Goal: Transaction & Acquisition: Purchase product/service

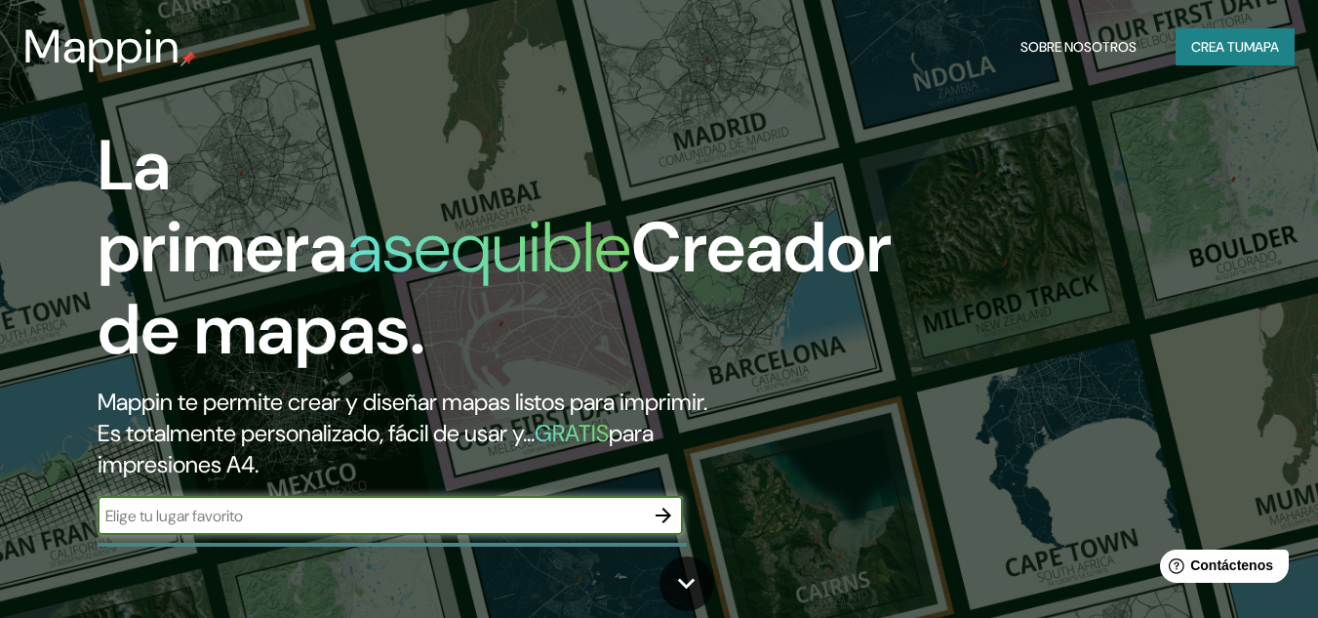
click at [1231, 34] on font "Crea tu" at bounding box center [1217, 46] width 53 height 25
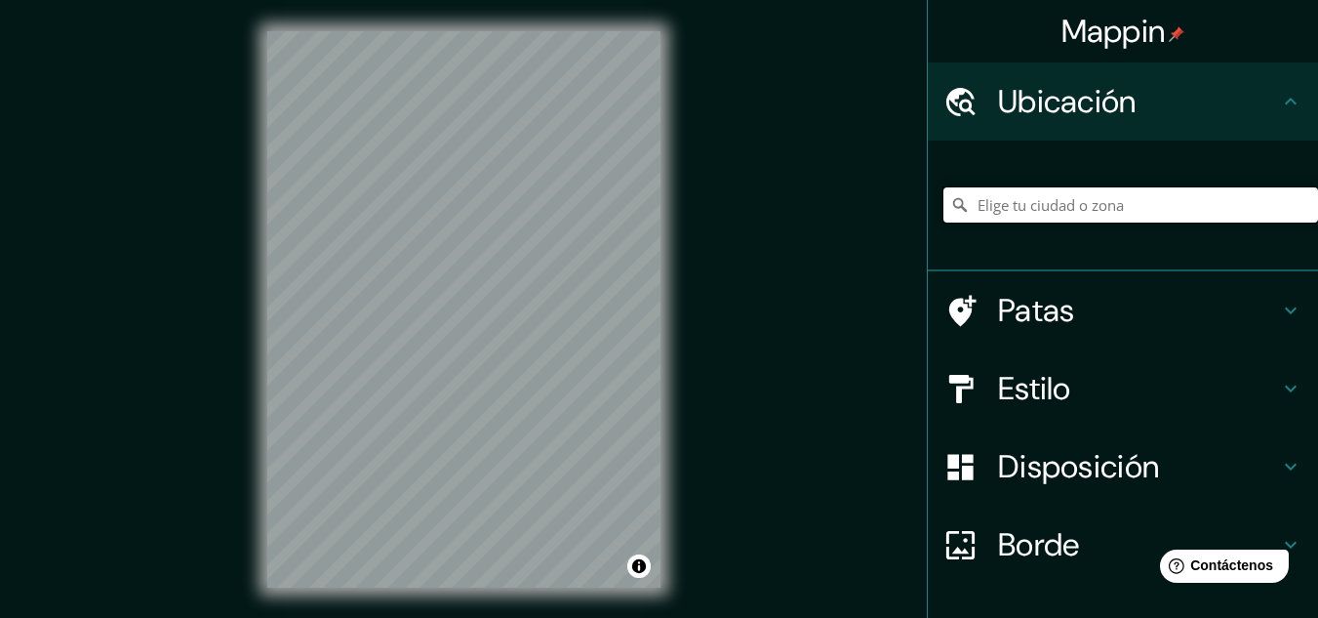
click at [1064, 216] on input "Elige tu ciudad o zona" at bounding box center [1130, 204] width 375 height 35
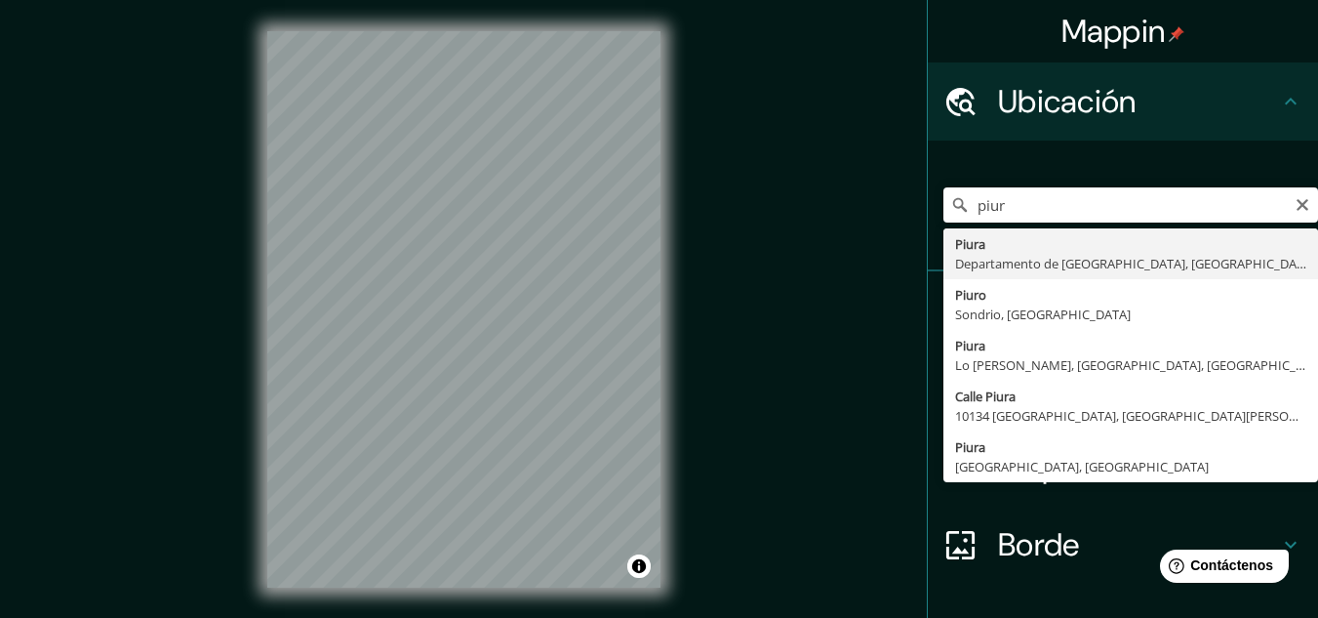
type input "Piura, [GEOGRAPHIC_DATA], [GEOGRAPHIC_DATA]"
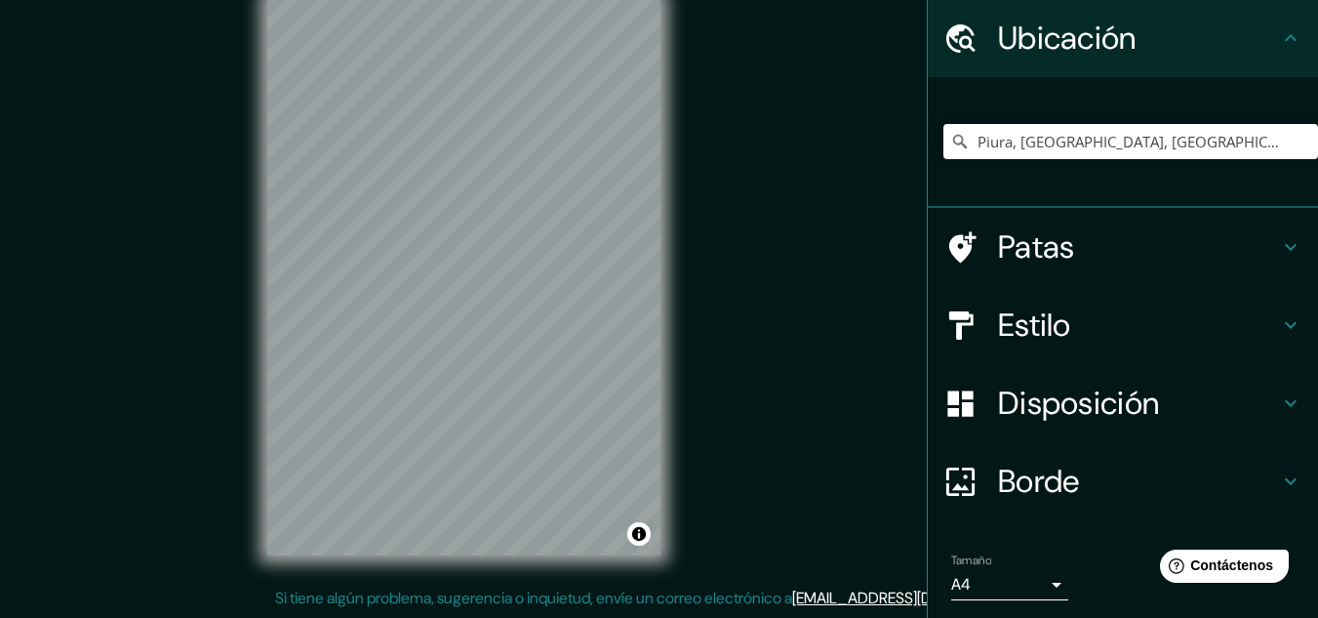
scroll to position [130, 0]
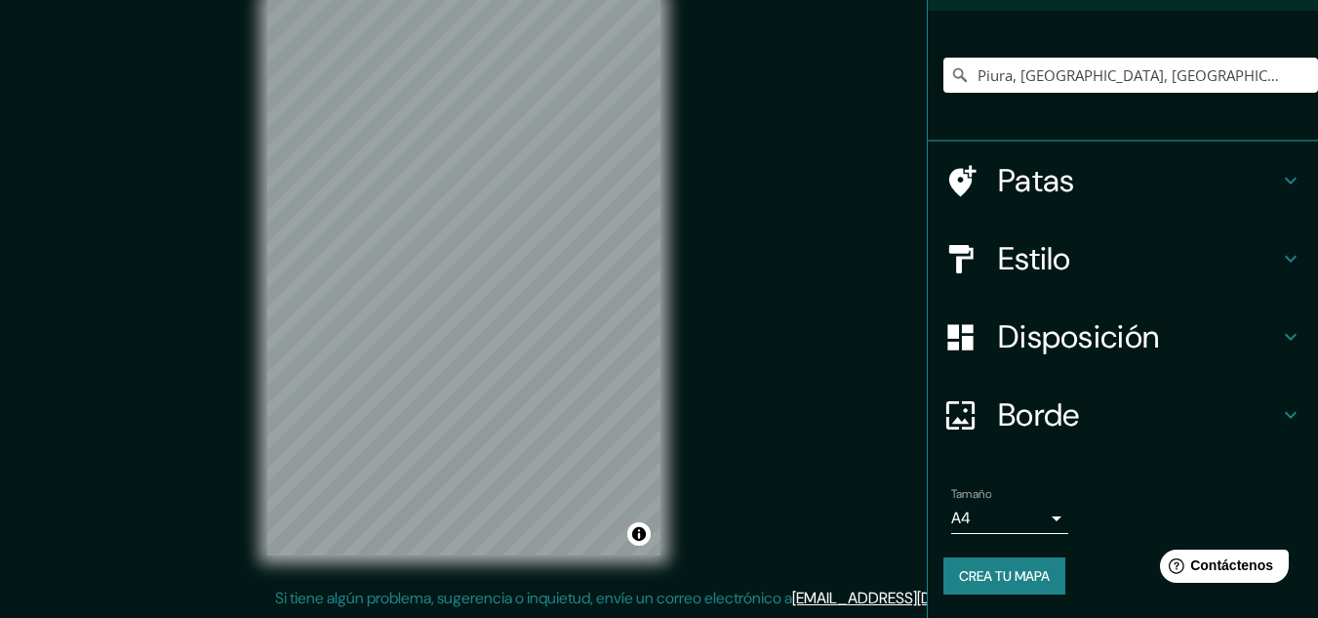
click at [1025, 166] on font "Patas" at bounding box center [1036, 180] width 77 height 41
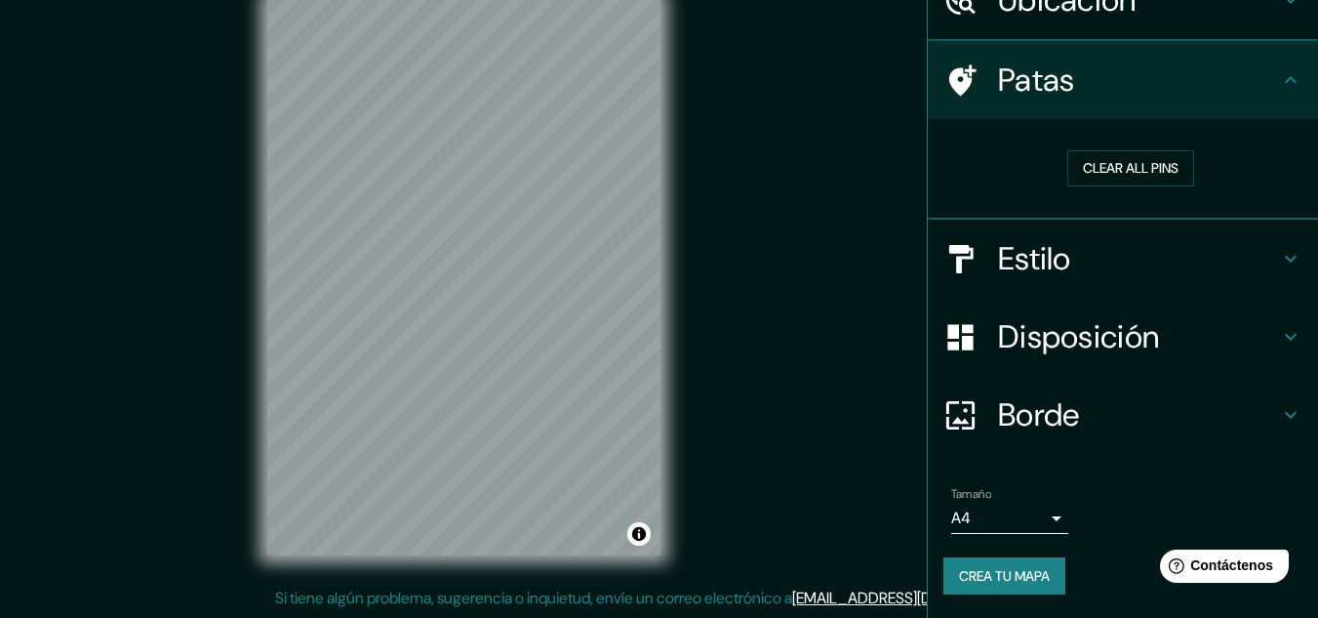
scroll to position [101, 0]
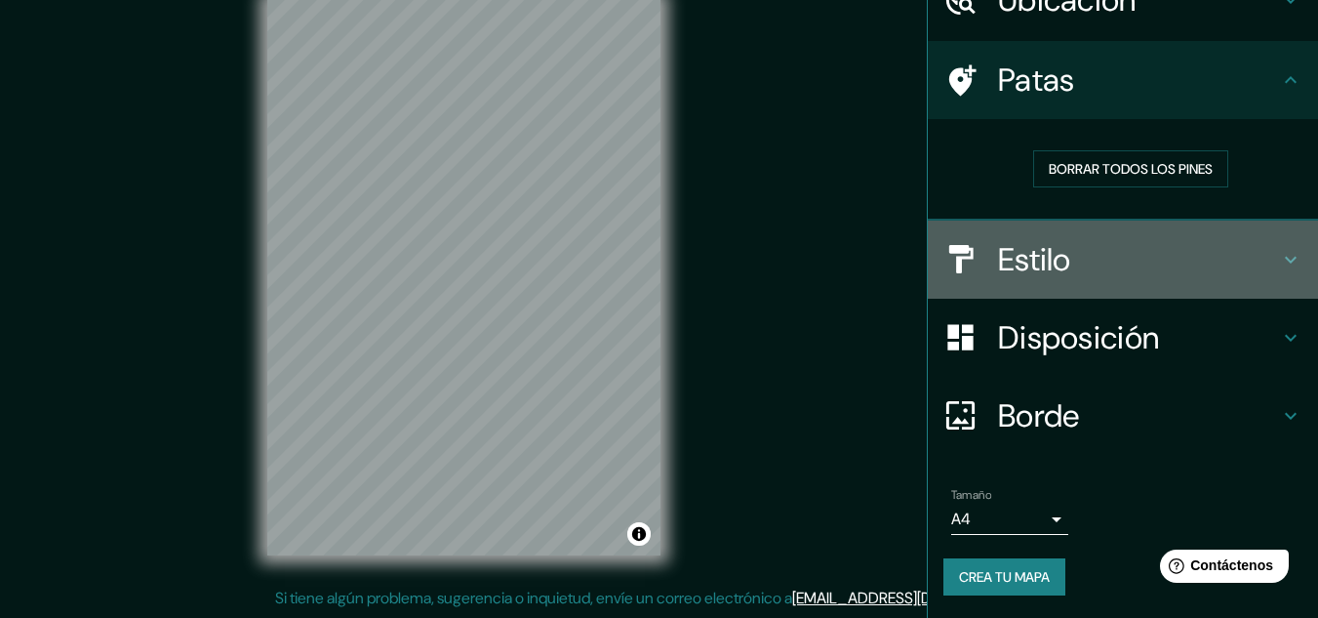
click at [1035, 258] on font "Estilo" at bounding box center [1034, 259] width 73 height 41
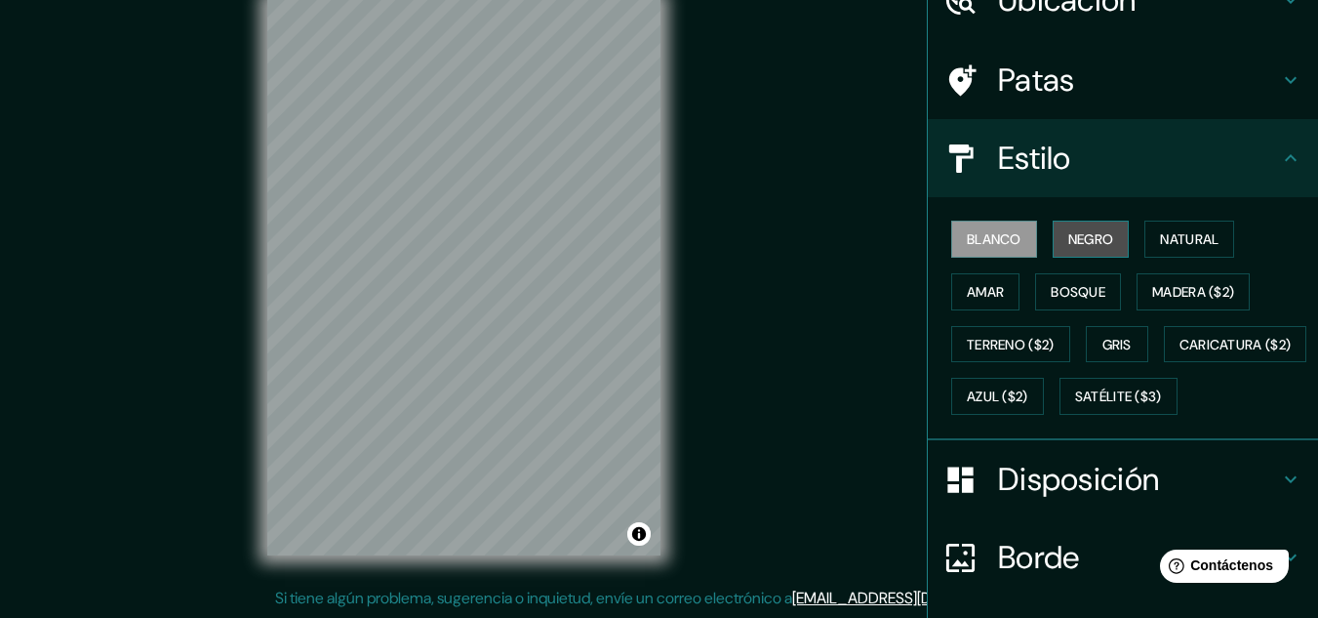
click at [1078, 237] on font "Negro" at bounding box center [1091, 239] width 46 height 18
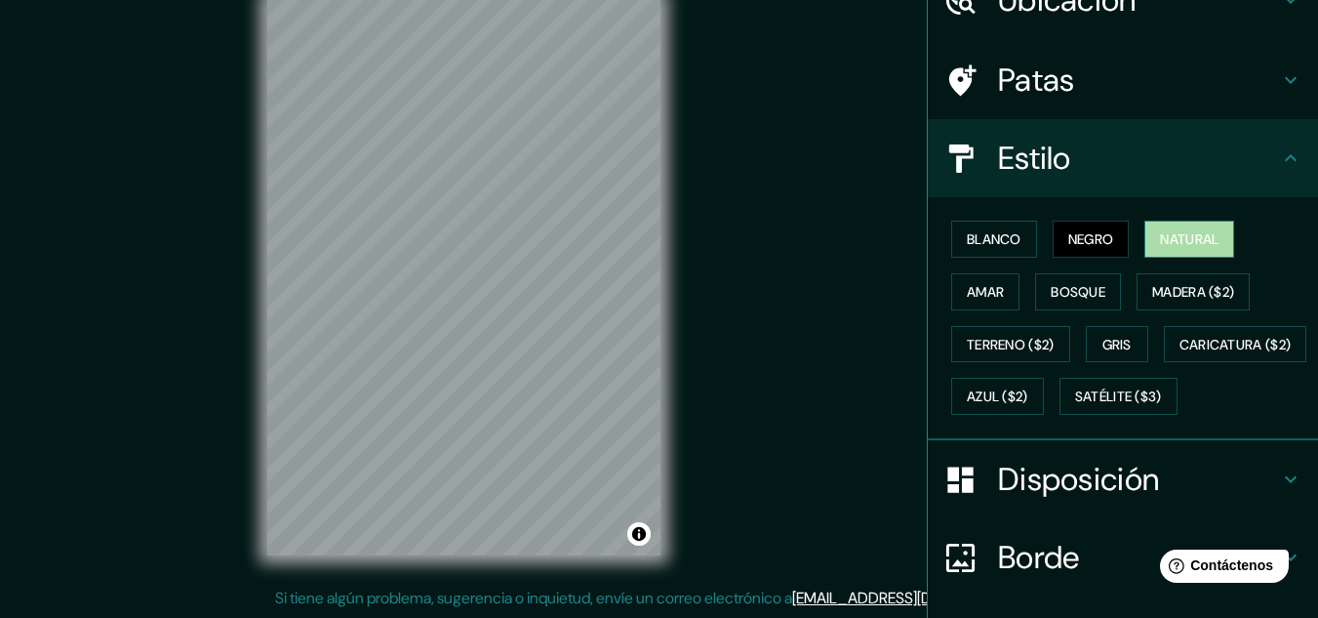
click at [1179, 236] on font "Natural" at bounding box center [1189, 239] width 59 height 18
click at [977, 283] on font "Amar" at bounding box center [985, 292] width 37 height 18
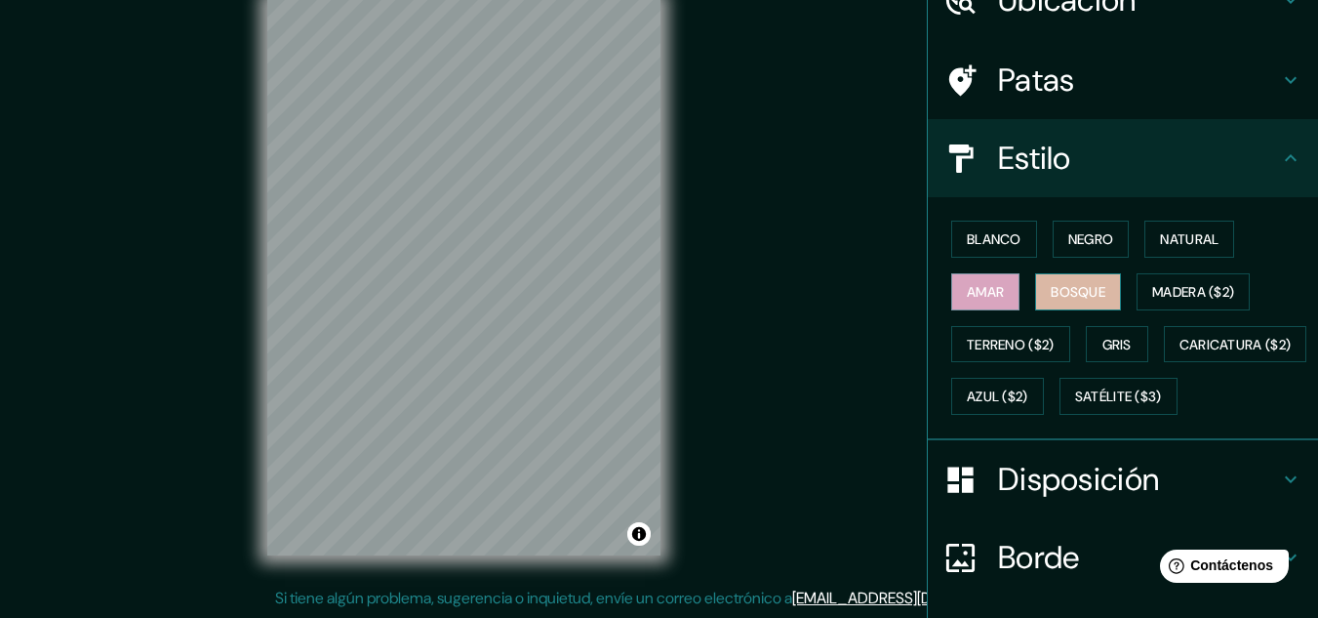
click at [1057, 286] on font "Bosque" at bounding box center [1078, 292] width 55 height 18
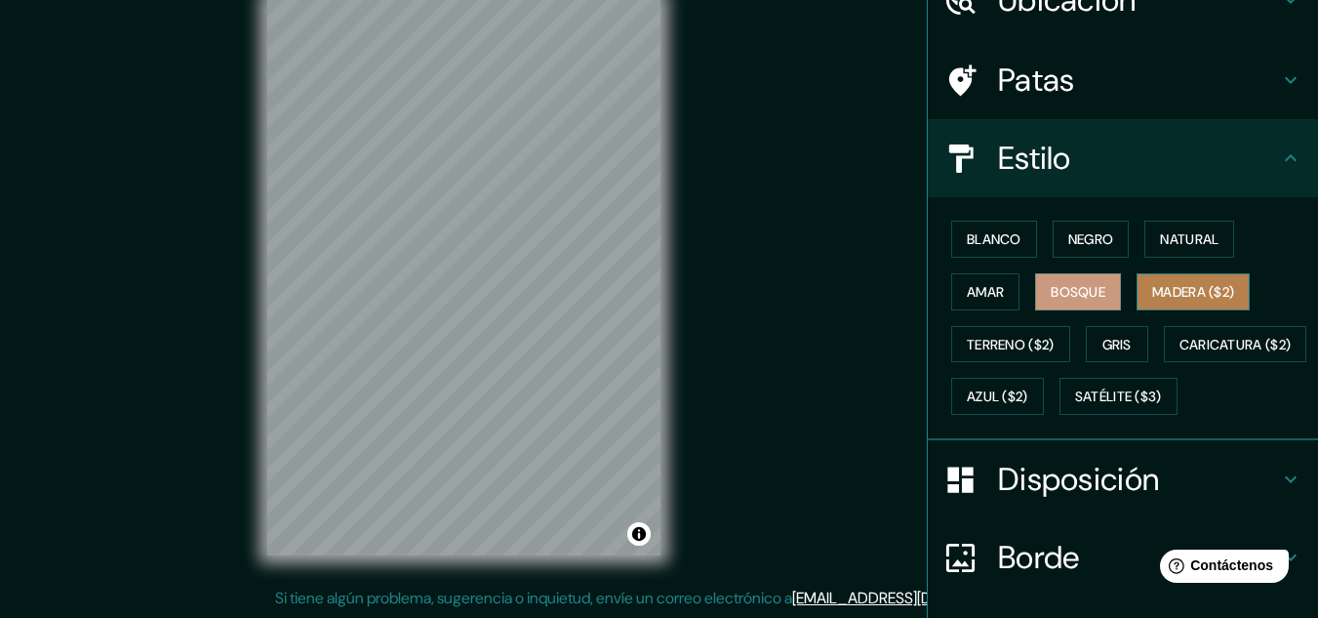
click at [1157, 280] on font "Madera ($2)" at bounding box center [1193, 291] width 82 height 25
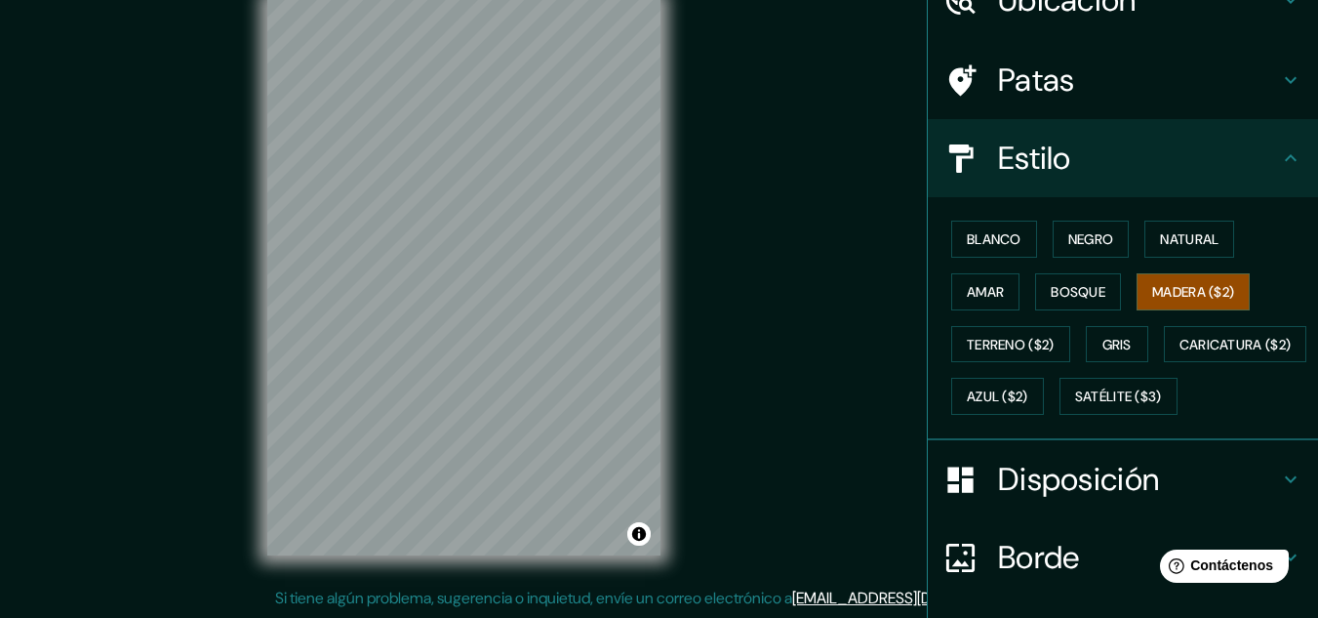
click at [1019, 323] on div "Blanco Negro Natural Amar Bosque Madera ($2) Terreno ($2) Gris Caricatura ($2) …" at bounding box center [1130, 318] width 375 height 210
click at [1009, 347] on font "Terreno ($2)" at bounding box center [1011, 345] width 88 height 18
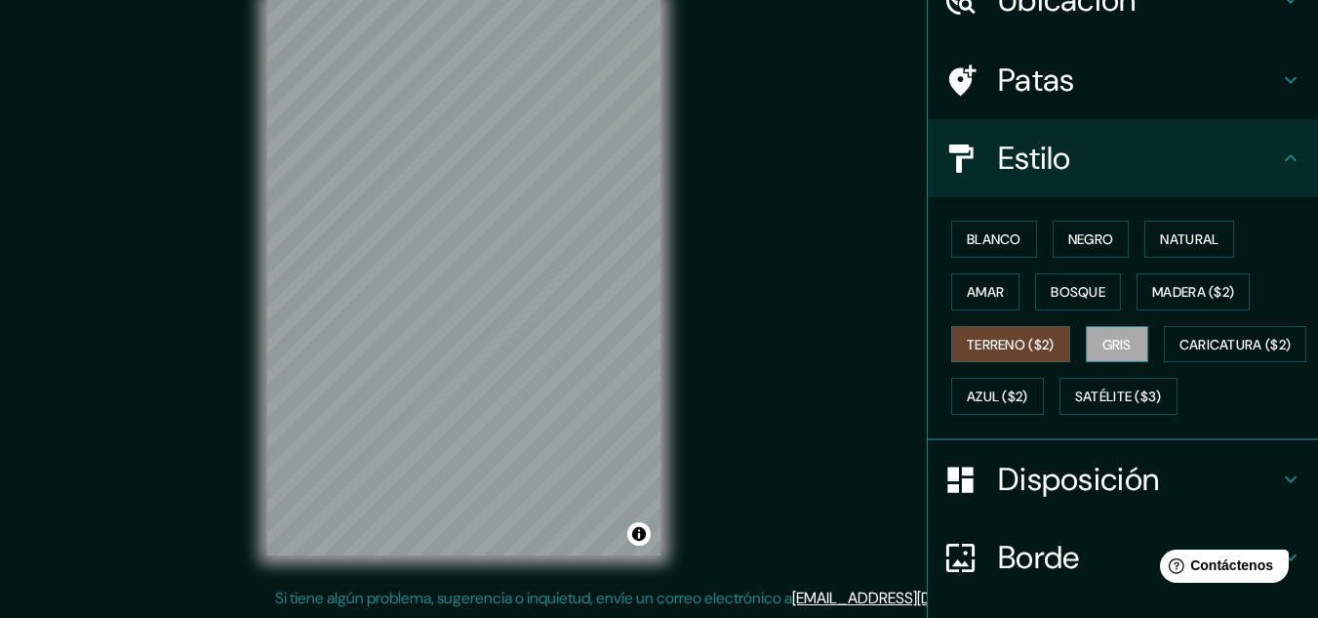
click at [1110, 349] on font "Gris" at bounding box center [1116, 345] width 29 height 18
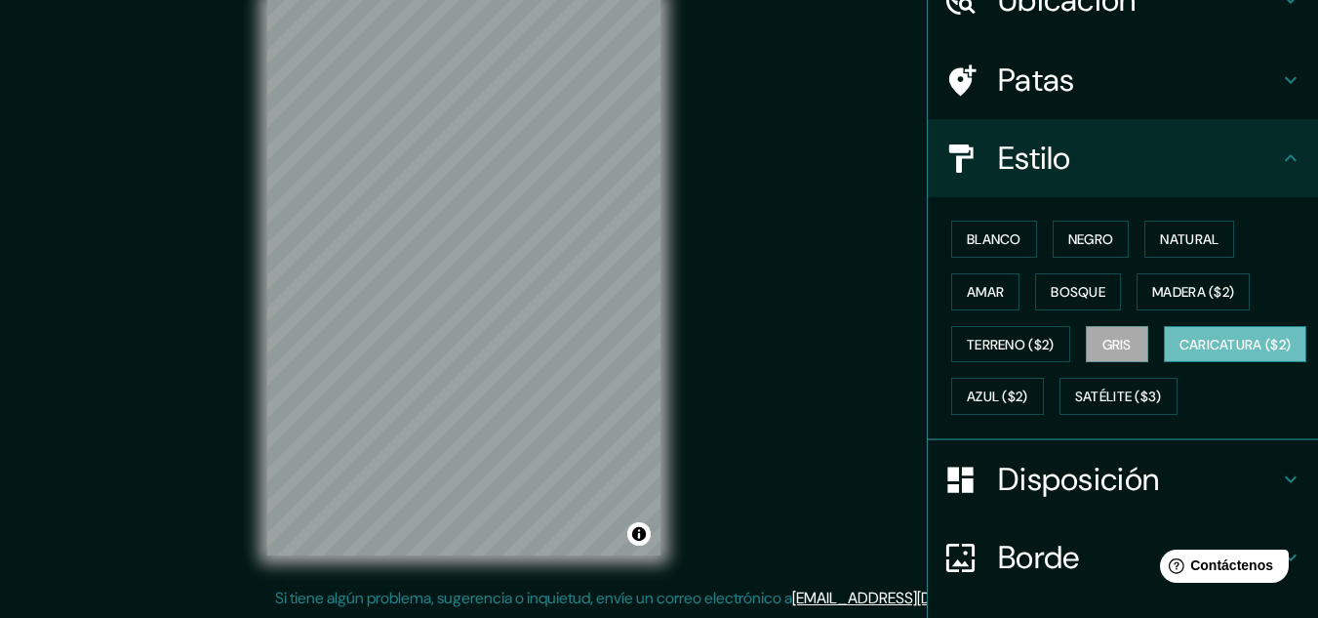
click at [1179, 353] on font "Caricatura ($2)" at bounding box center [1235, 345] width 112 height 18
click at [1028, 383] on font "Azul ($2)" at bounding box center [997, 395] width 61 height 25
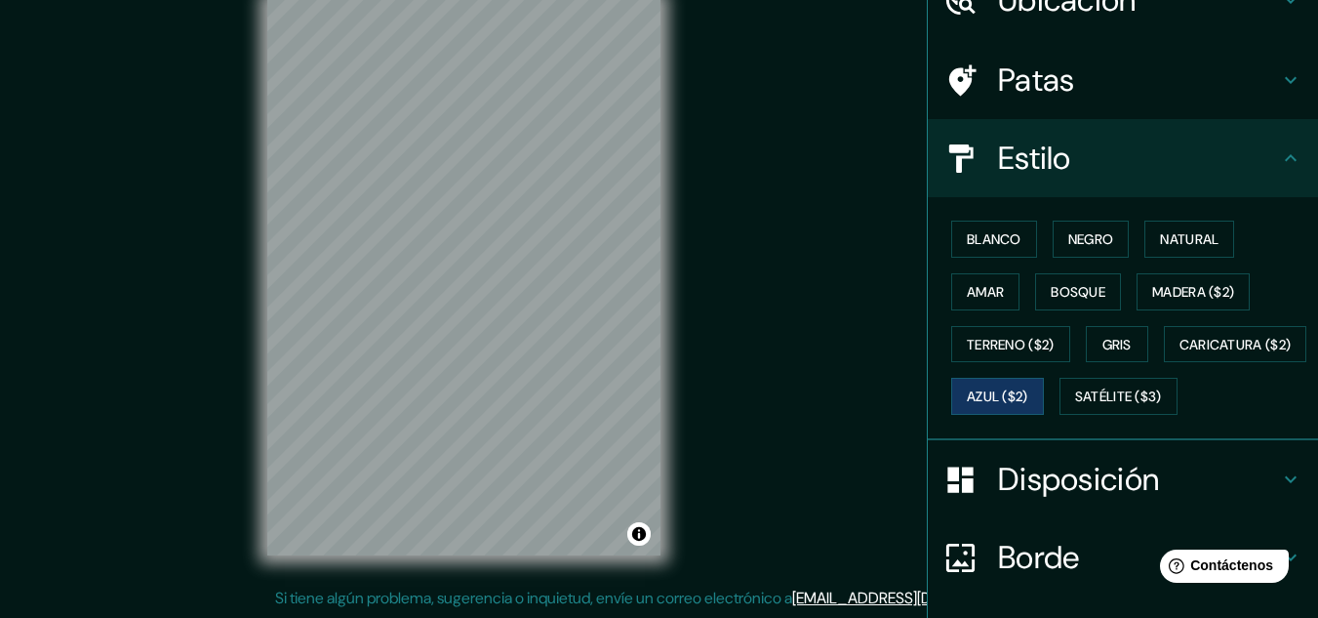
click at [1005, 416] on div "Blanco Negro Natural Amar Bosque Madera ($2) Terreno ($2) Gris Caricatura ($2) …" at bounding box center [1130, 318] width 375 height 210
click at [1075, 406] on font "Satélite ($3)" at bounding box center [1118, 397] width 87 height 18
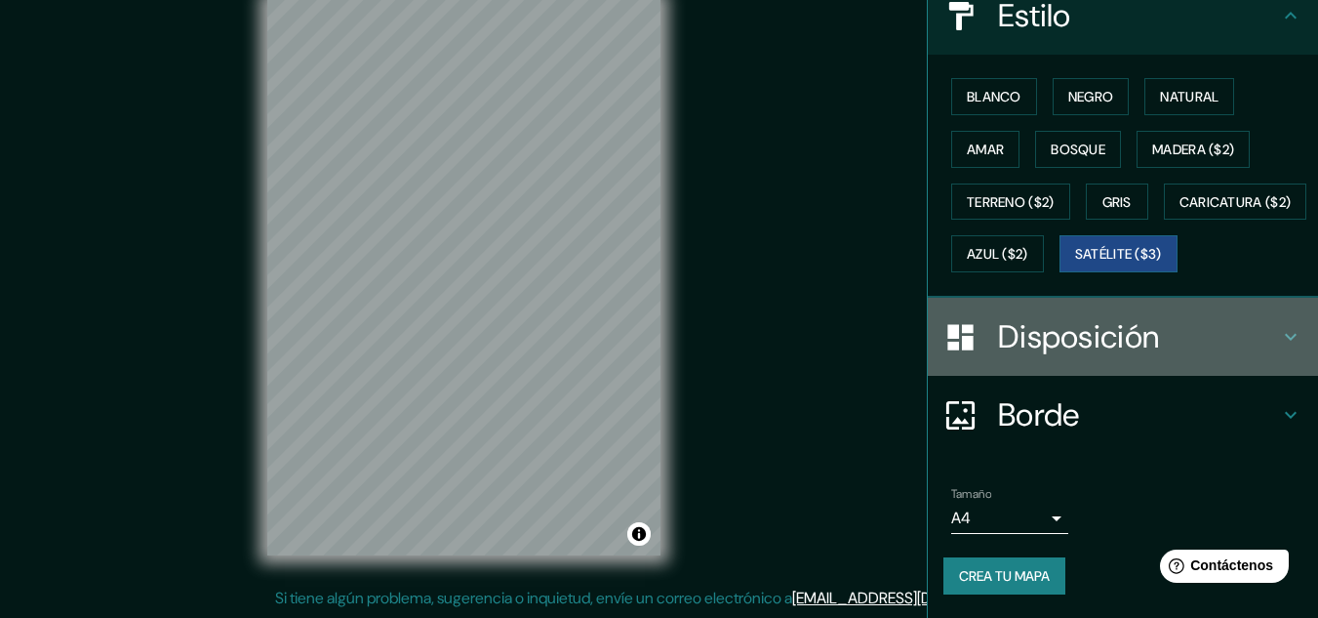
click at [1055, 366] on div "Disposición" at bounding box center [1123, 337] width 390 height 78
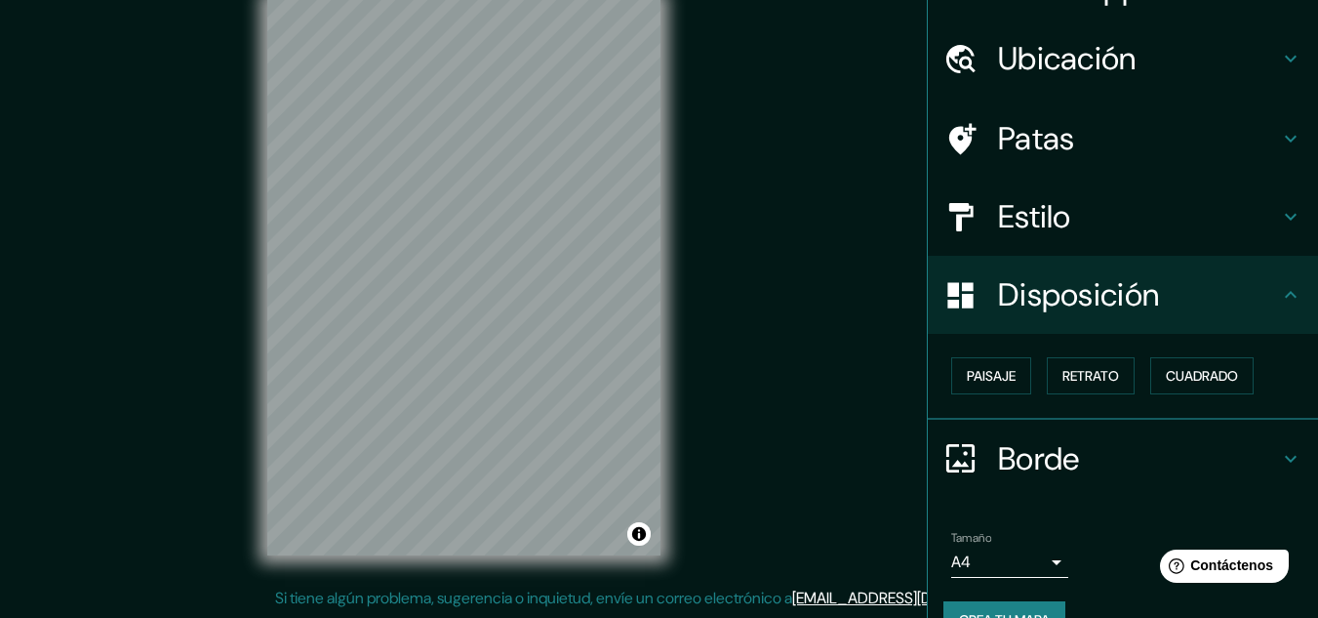
scroll to position [0, 0]
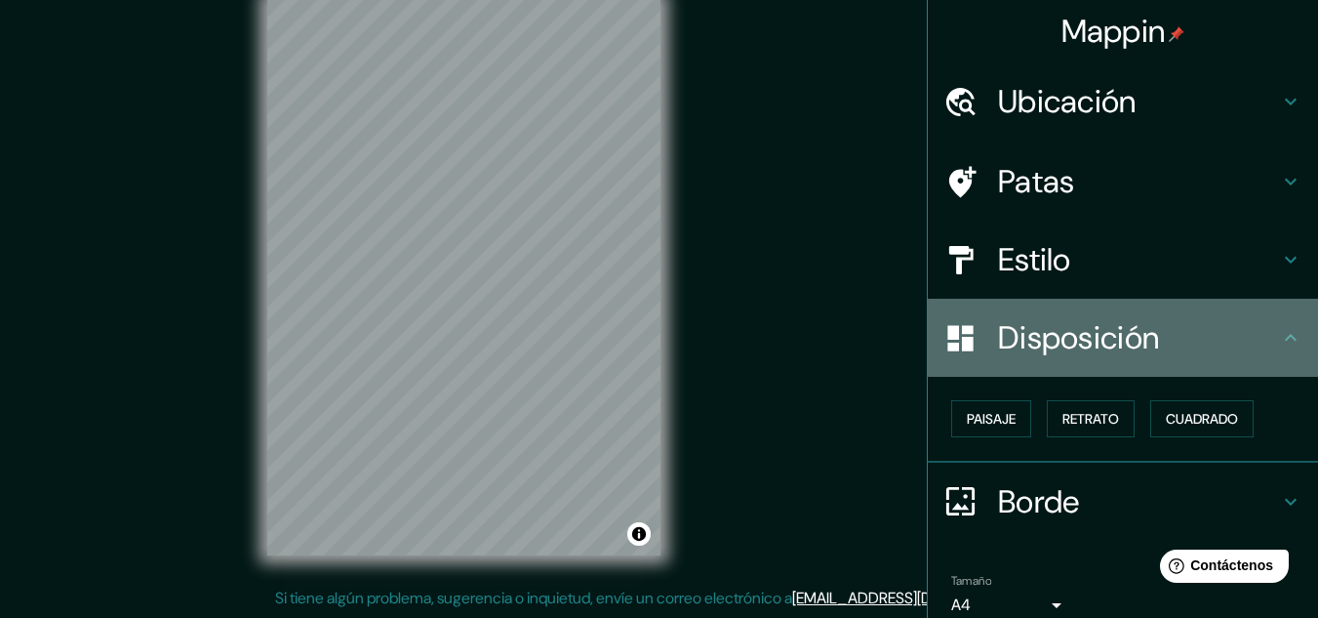
drag, startPoint x: 1069, startPoint y: 358, endPoint x: 1069, endPoint y: 332, distance: 26.3
click at [1069, 352] on div "Disposición" at bounding box center [1123, 338] width 390 height 78
click at [1061, 322] on font "Disposición" at bounding box center [1078, 337] width 161 height 41
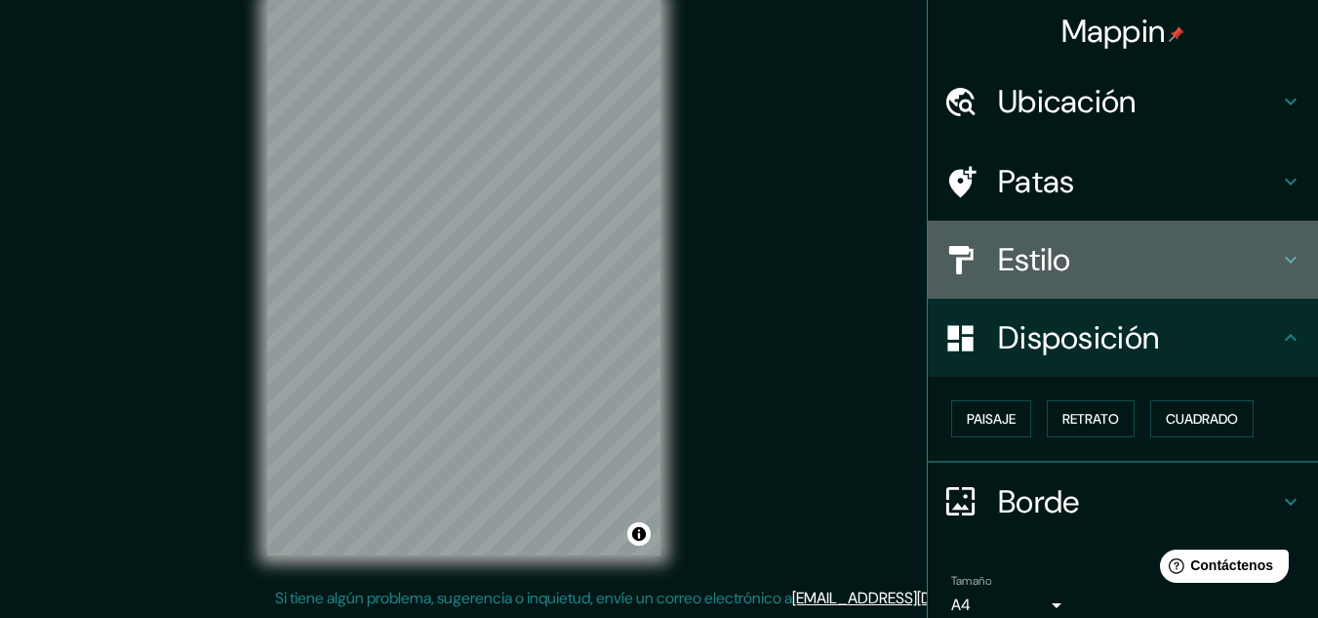
click at [1029, 260] on font "Estilo" at bounding box center [1034, 259] width 73 height 41
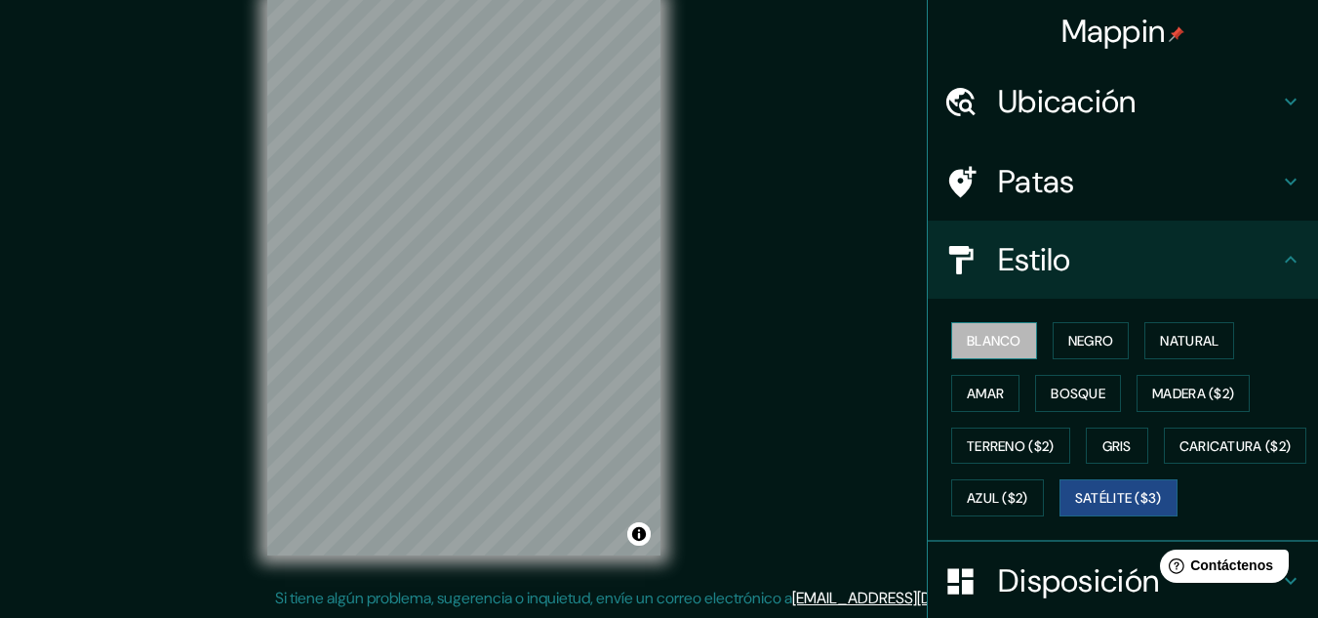
click at [1002, 342] on font "Blanco" at bounding box center [994, 341] width 55 height 18
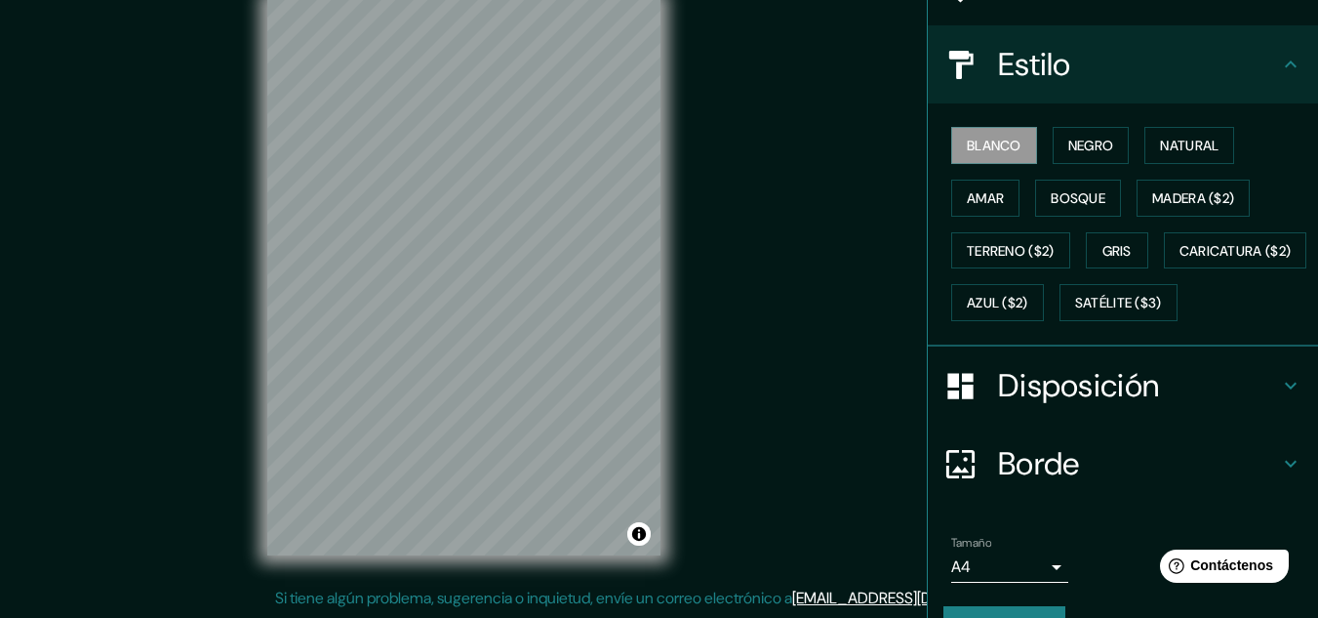
click at [1094, 406] on font "Disposición" at bounding box center [1078, 385] width 161 height 41
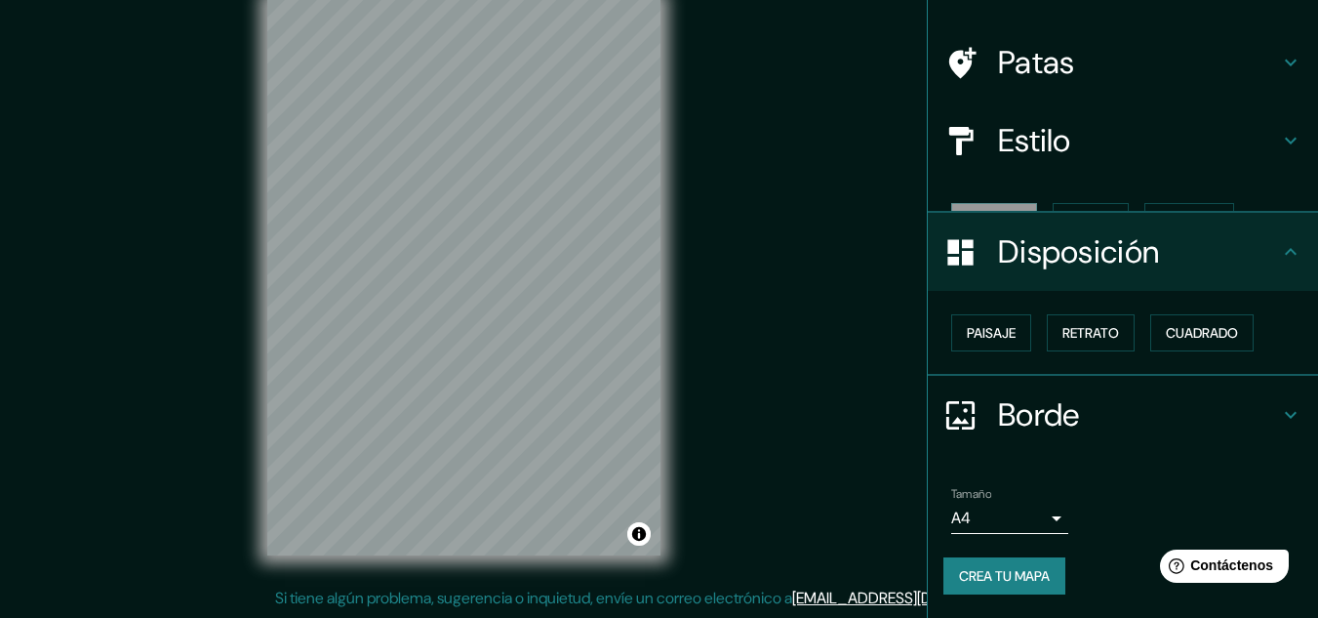
scroll to position [86, 0]
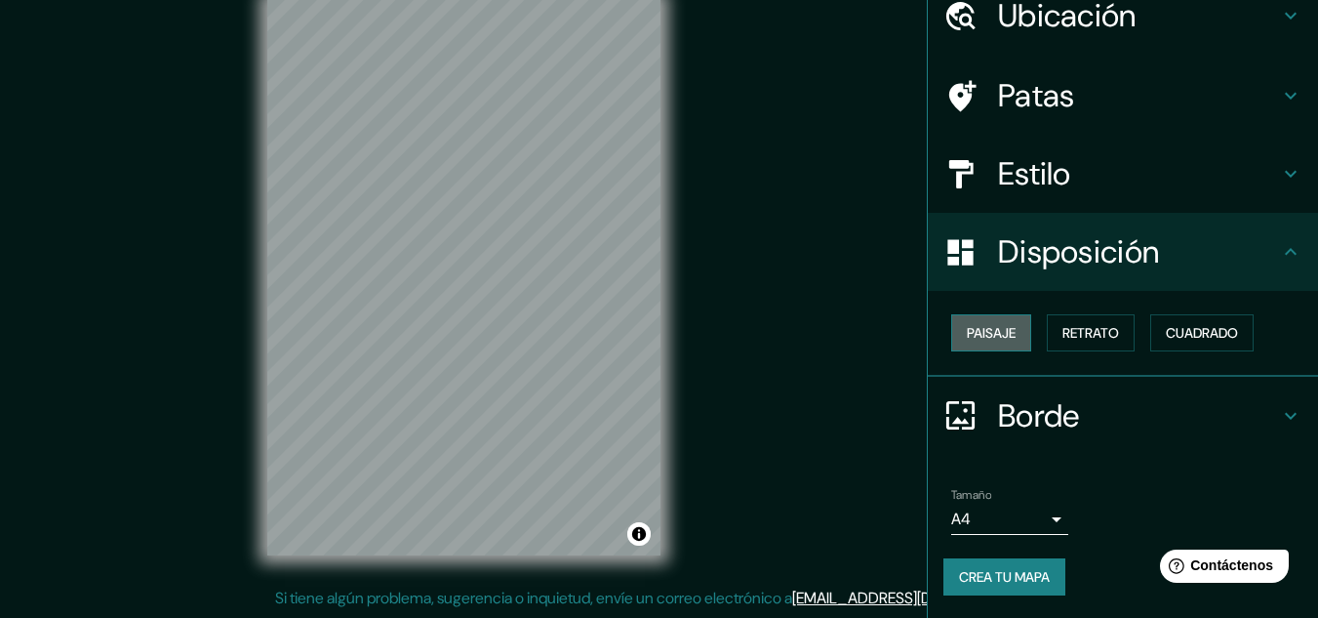
click at [992, 333] on font "Paisaje" at bounding box center [991, 333] width 49 height 18
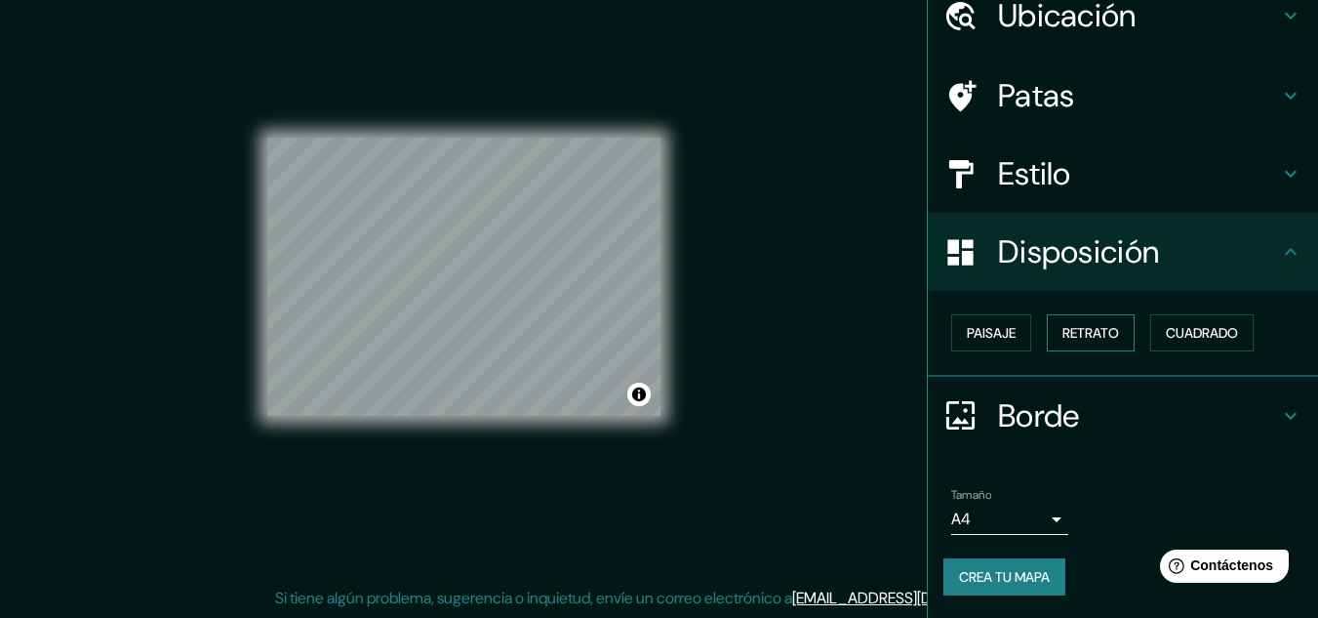
click at [1117, 332] on button "Retrato" at bounding box center [1091, 332] width 88 height 37
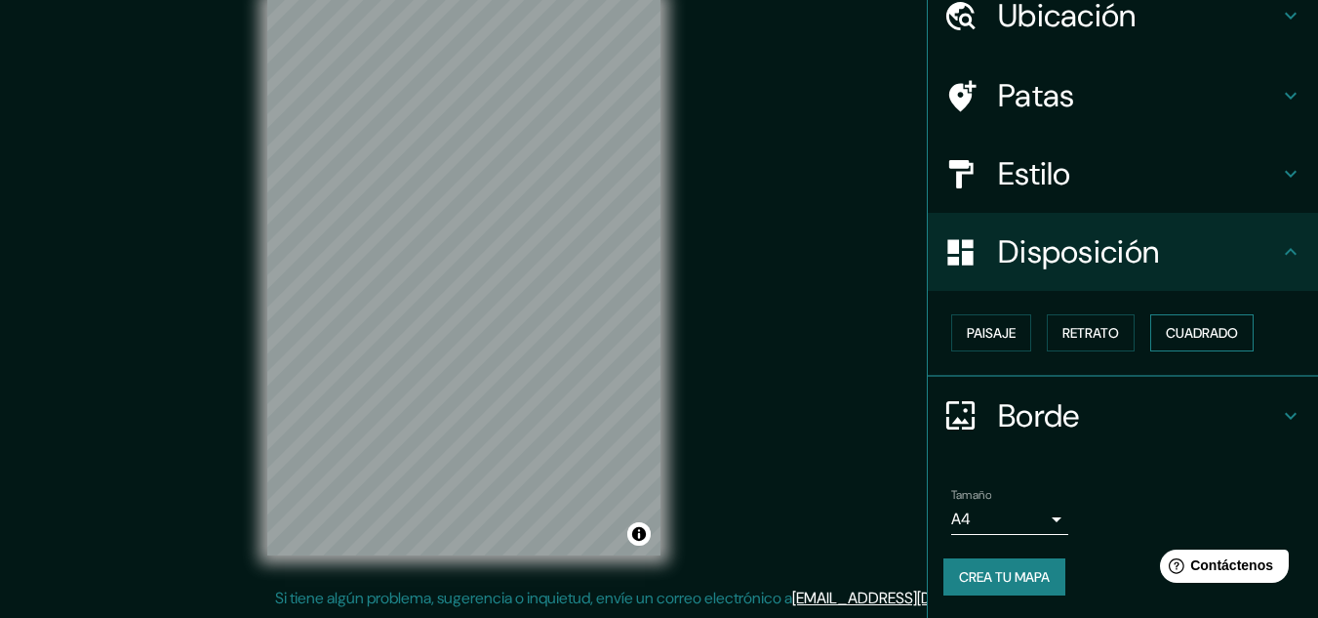
click at [1232, 336] on button "Cuadrado" at bounding box center [1201, 332] width 103 height 37
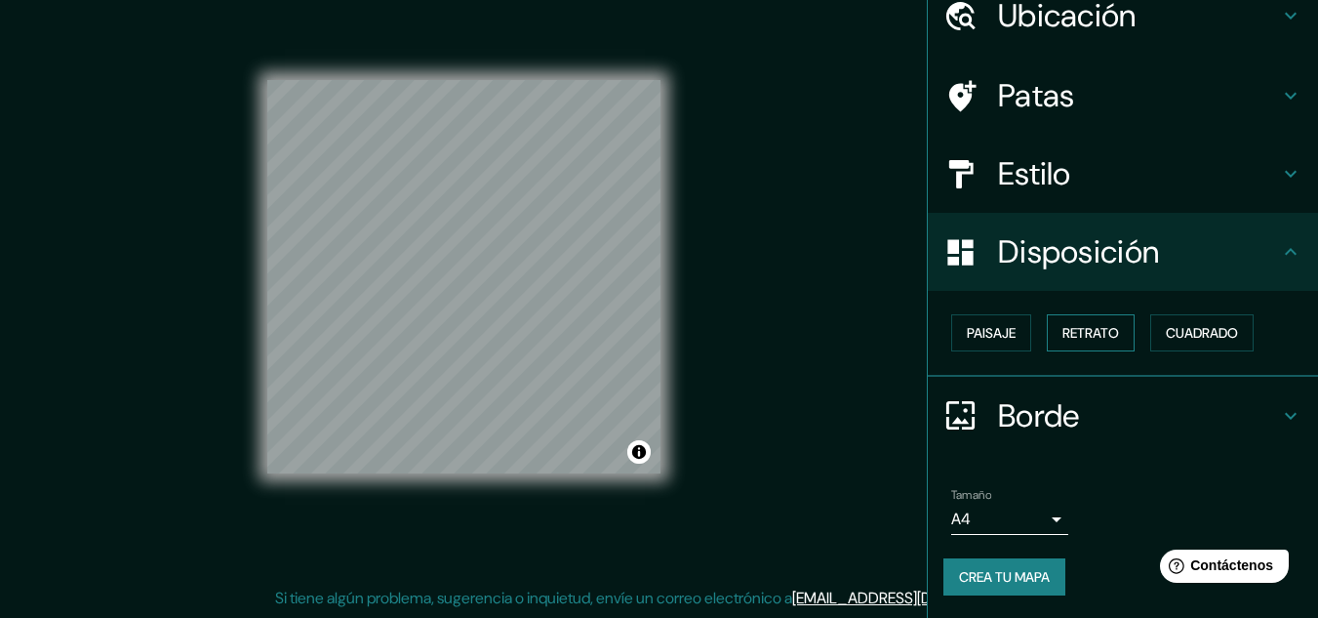
click at [1109, 342] on button "Retrato" at bounding box center [1091, 332] width 88 height 37
